Goal: Task Accomplishment & Management: Manage account settings

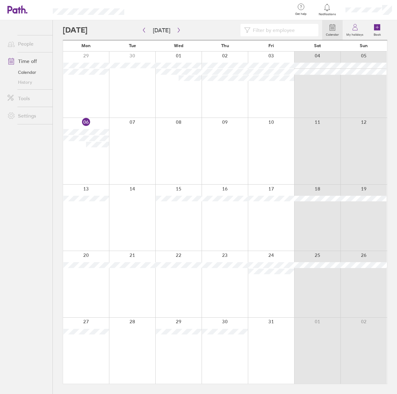
click at [96, 280] on div at bounding box center [86, 284] width 46 height 66
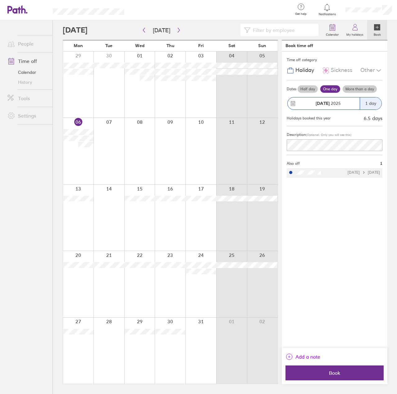
click at [313, 354] on span "Add a note" at bounding box center [307, 357] width 25 height 10
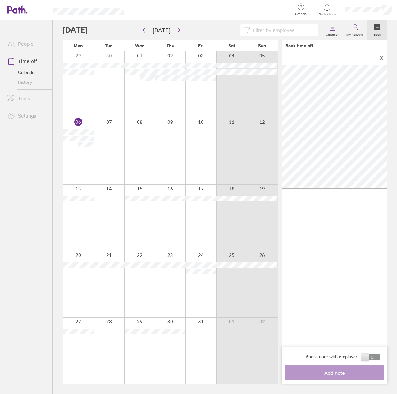
click at [382, 54] on div at bounding box center [333, 58] width 105 height 13
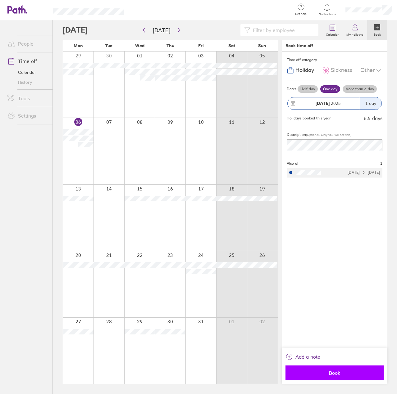
click at [354, 370] on span "Book" at bounding box center [333, 373] width 89 height 6
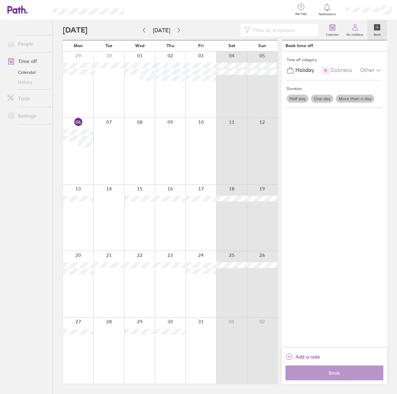
click at [208, 332] on div at bounding box center [200, 351] width 31 height 66
click at [189, 336] on div at bounding box center [200, 351] width 31 height 66
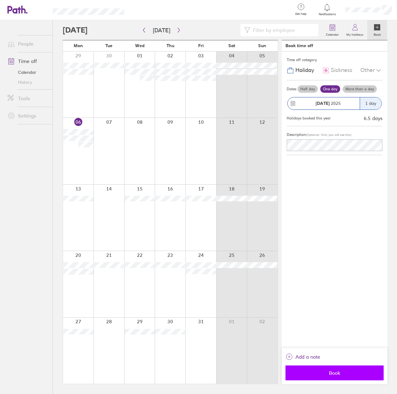
click at [321, 370] on button "Book" at bounding box center [334, 372] width 98 height 15
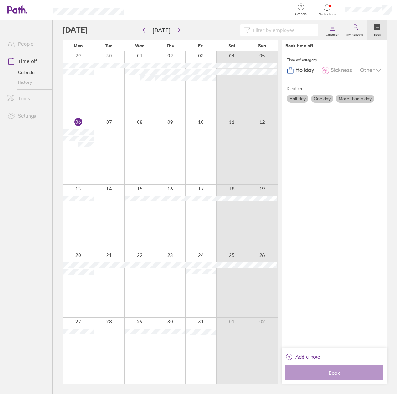
click at [321, 101] on label "One day" at bounding box center [322, 99] width 22 height 8
click at [0, 0] on input "One day" at bounding box center [0, 0] width 0 height 0
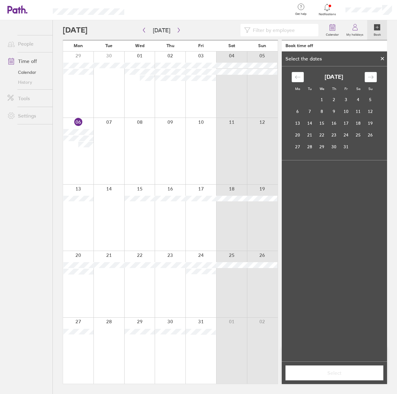
click at [379, 58] on div at bounding box center [381, 58] width 9 height 11
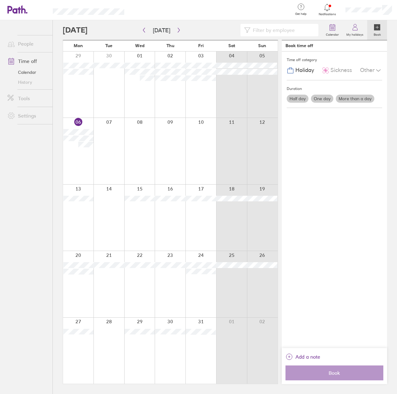
click at [321, 102] on label "One day" at bounding box center [322, 99] width 22 height 8
click at [0, 0] on input "One day" at bounding box center [0, 0] width 0 height 0
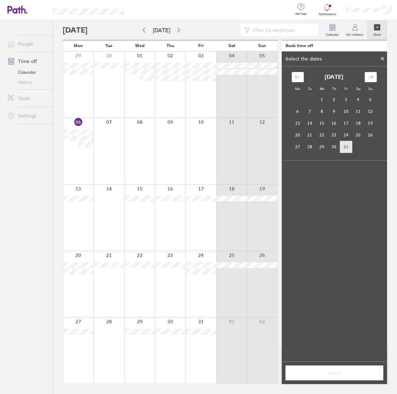
click at [348, 146] on td "31" at bounding box center [346, 147] width 12 height 12
click at [350, 375] on span "Select" at bounding box center [333, 373] width 89 height 6
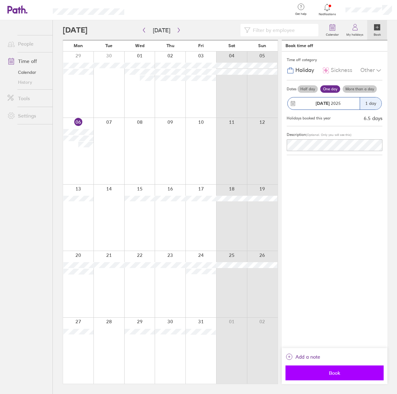
click at [309, 378] on button "Book" at bounding box center [334, 372] width 98 height 15
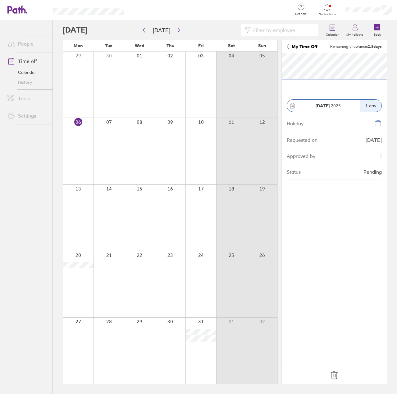
click at [330, 375] on icon at bounding box center [334, 375] width 10 height 10
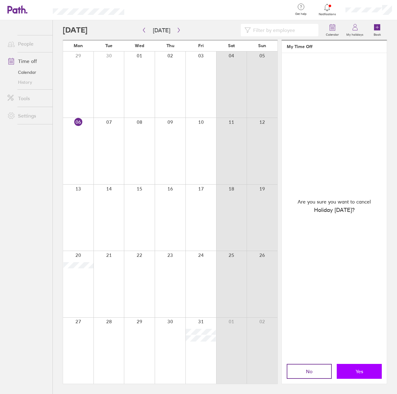
click at [370, 370] on button "Yes" at bounding box center [358, 371] width 45 height 15
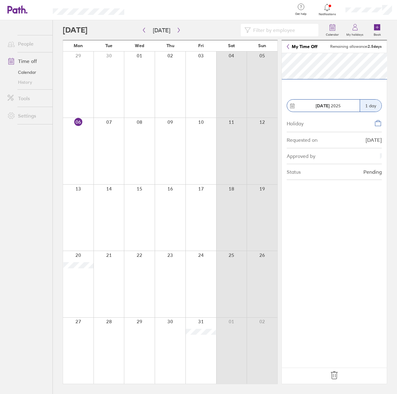
click at [289, 33] on input at bounding box center [282, 30] width 64 height 12
click at [177, 28] on icon "button" at bounding box center [178, 30] width 5 height 5
click at [176, 27] on button "button" at bounding box center [179, 30] width 8 height 10
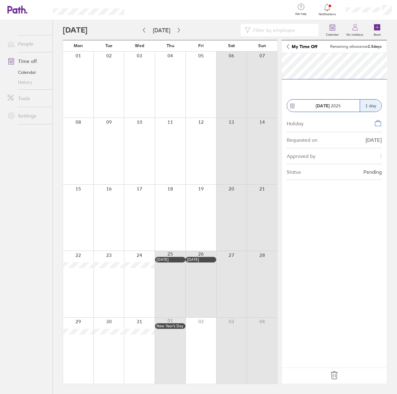
click at [210, 224] on div at bounding box center [200, 218] width 31 height 66
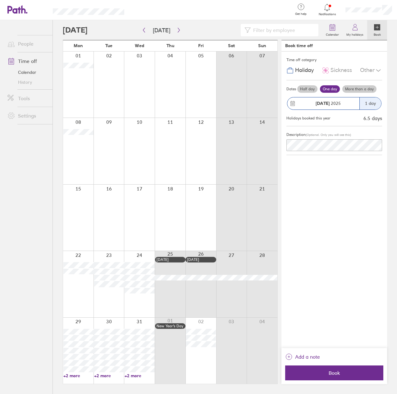
click at [210, 224] on div at bounding box center [200, 218] width 31 height 66
click at [358, 30] on icon at bounding box center [354, 27] width 7 height 7
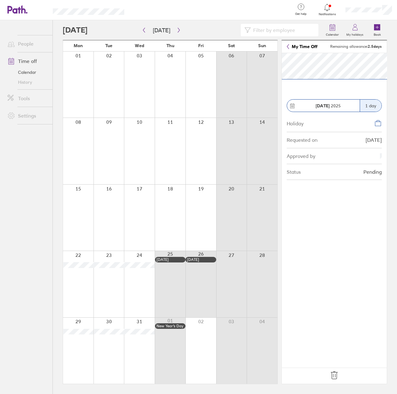
click at [303, 47] on link "My Time Off" at bounding box center [301, 46] width 31 height 5
click at [294, 48] on link "My Time Off" at bounding box center [301, 46] width 31 height 5
